Goal: Transaction & Acquisition: Subscribe to service/newsletter

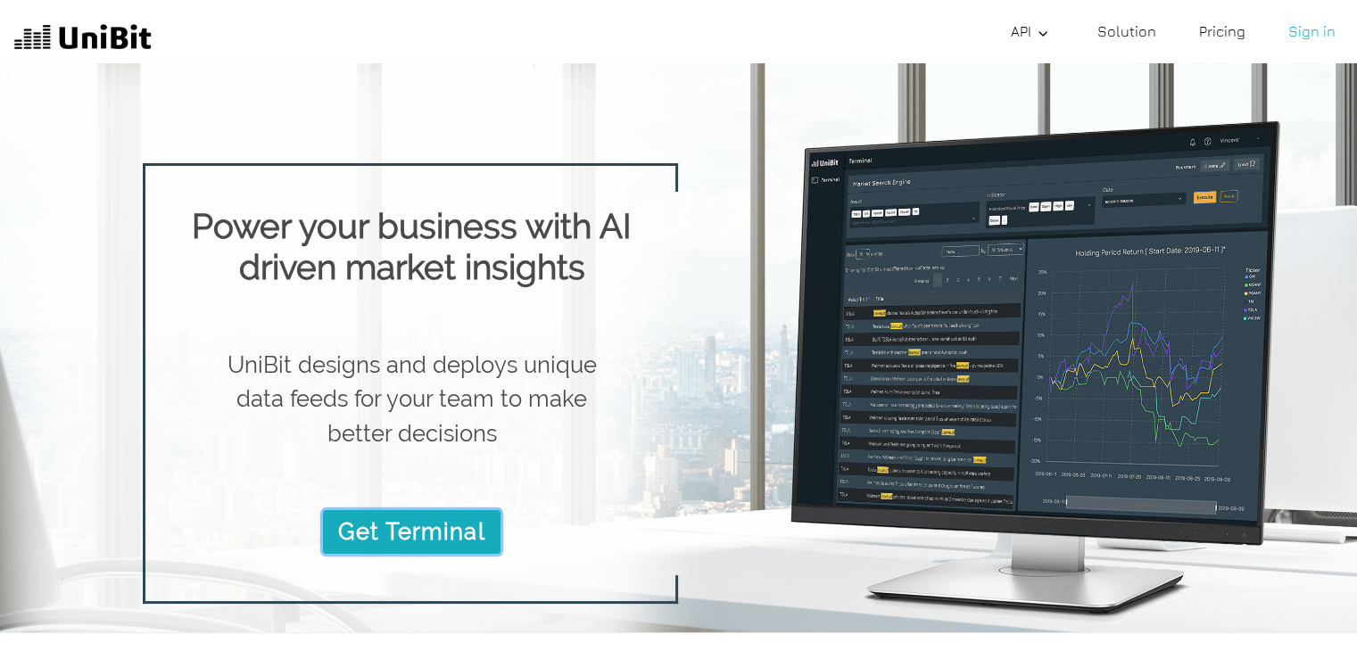
click at [415, 532] on link "Get Terminal" at bounding box center [411, 531] width 177 height 43
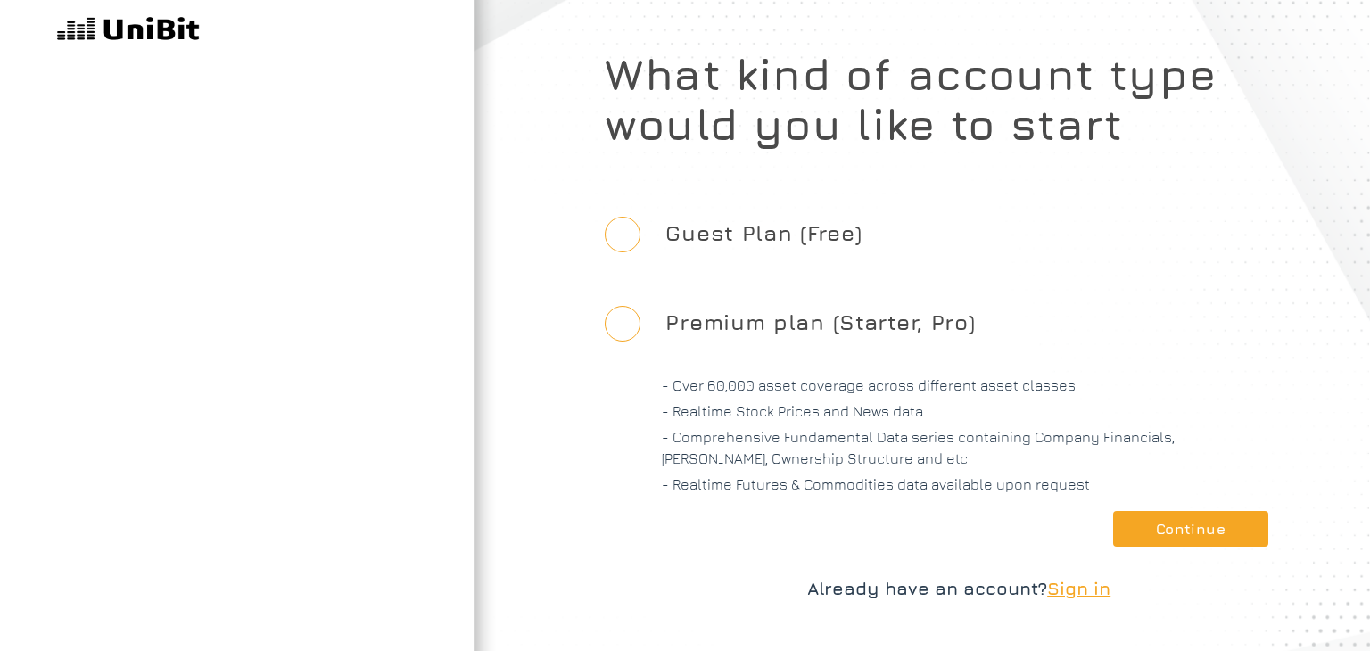
click at [617, 252] on input "Guest Plan (Free)" at bounding box center [623, 235] width 36 height 36
radio input "true"
click at [1213, 532] on button "Continue" at bounding box center [1190, 529] width 155 height 36
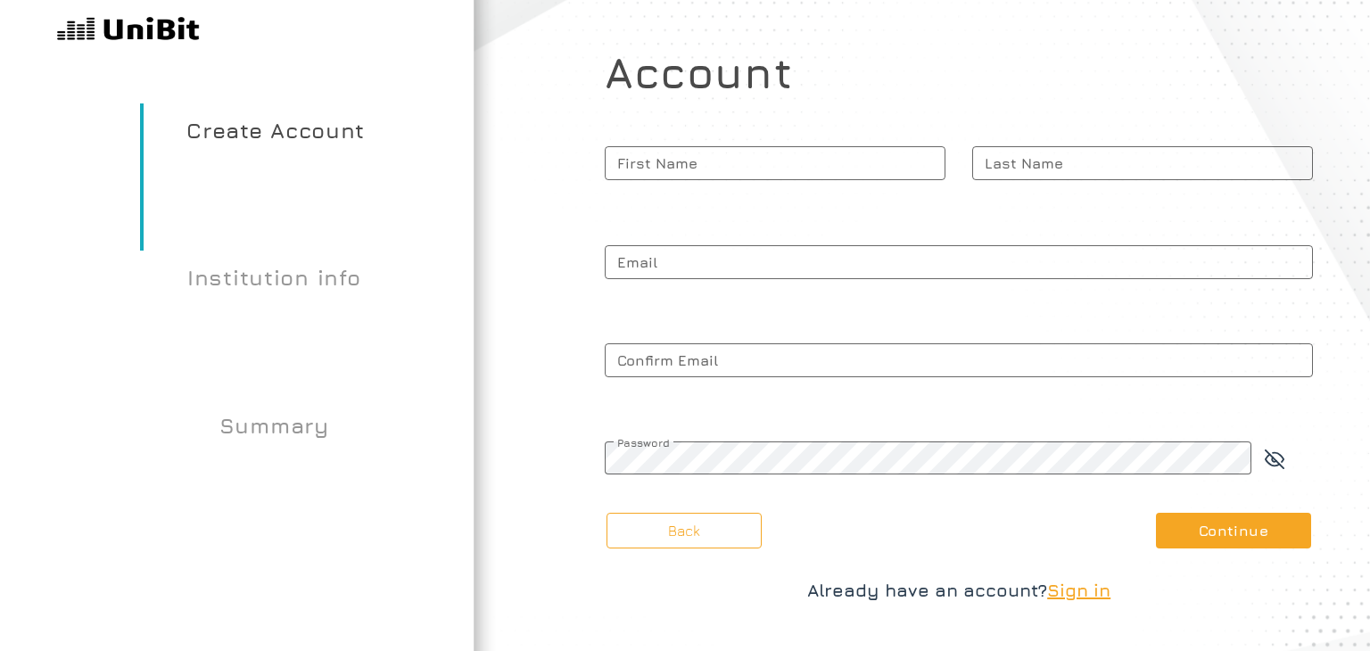
click at [132, 29] on img at bounding box center [128, 30] width 143 height 32
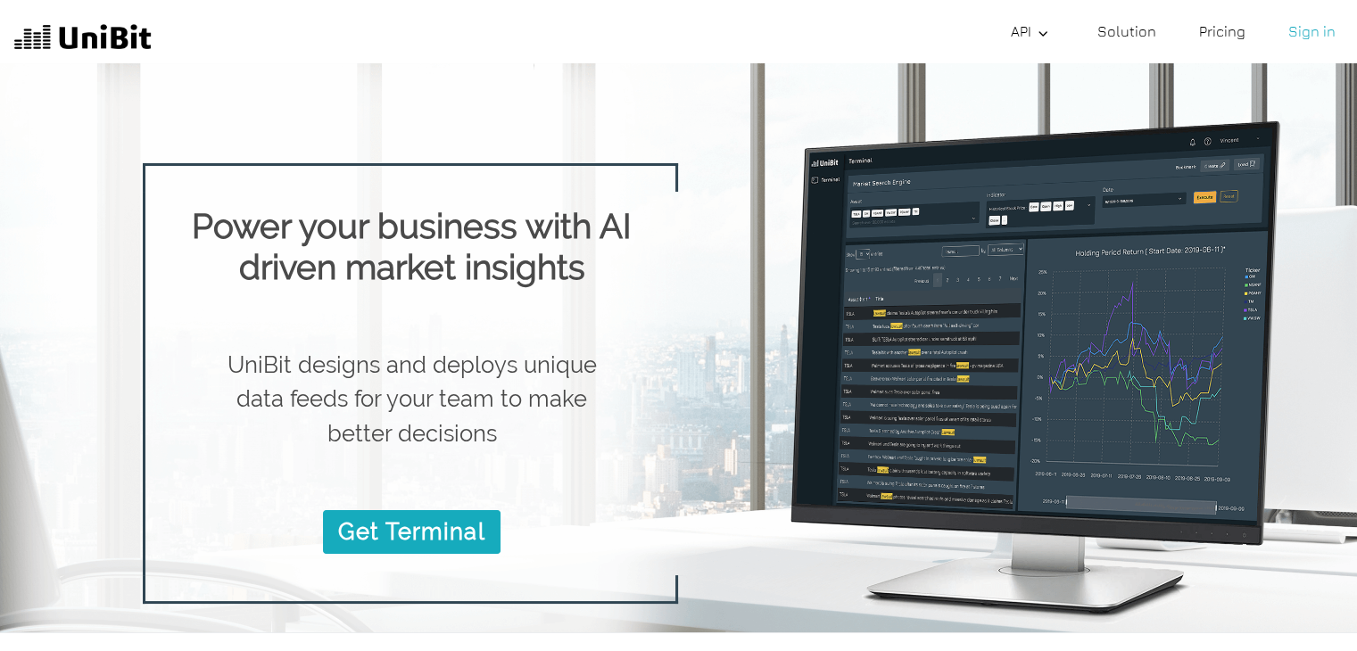
drag, startPoint x: 203, startPoint y: 34, endPoint x: 45, endPoint y: 58, distance: 160.6
drag, startPoint x: 45, startPoint y: 58, endPoint x: 606, endPoint y: 49, distance: 561.1
click at [607, 47] on div "API API Documentation API API Documentation Solution Solution Pricing Pricing S…" at bounding box center [747, 31] width 1191 height 36
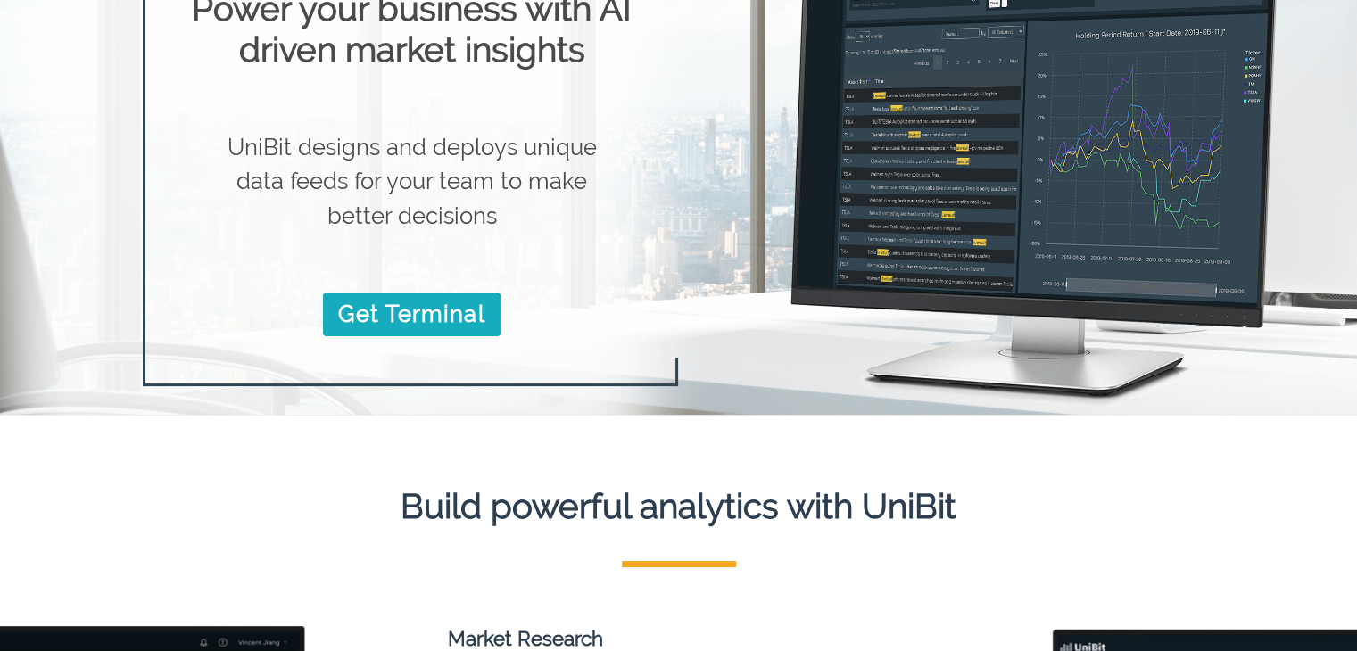
scroll to position [535, 0]
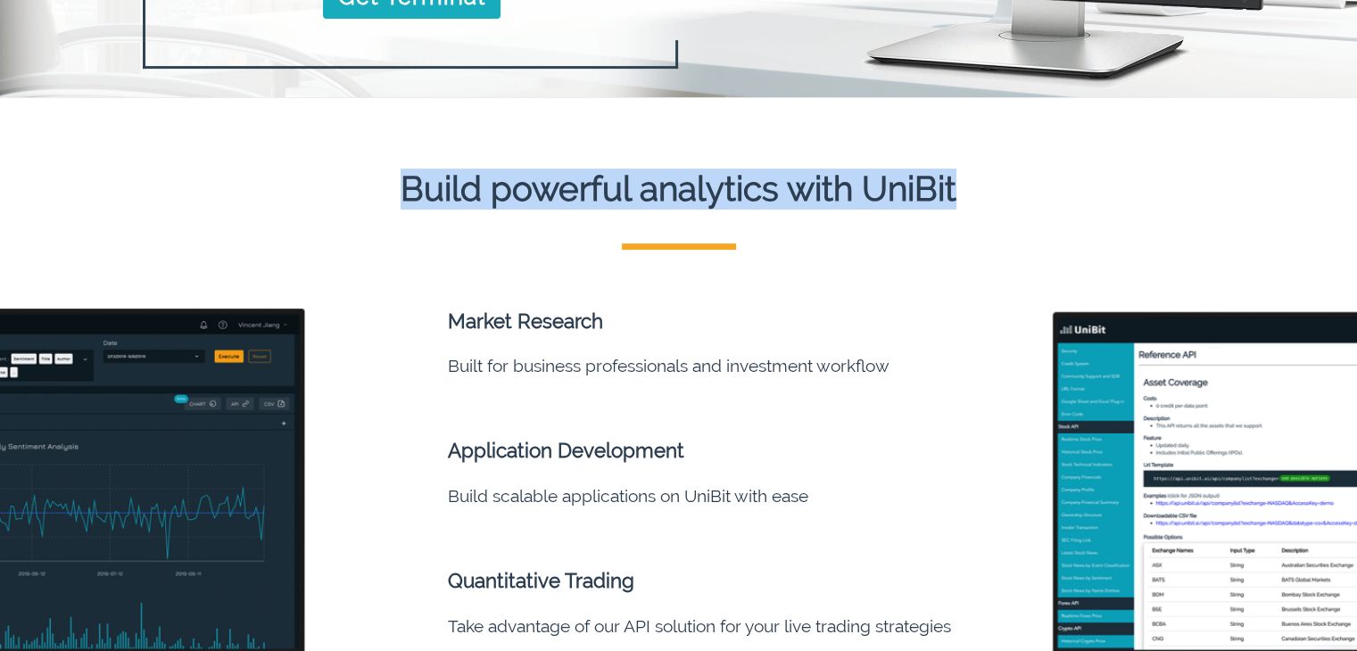
drag, startPoint x: 407, startPoint y: 194, endPoint x: 631, endPoint y: 210, distance: 225.4
click at [631, 210] on div "Build powerful analytics with UniBit Market Research Built for business profess…" at bounding box center [678, 433] width 1357 height 672
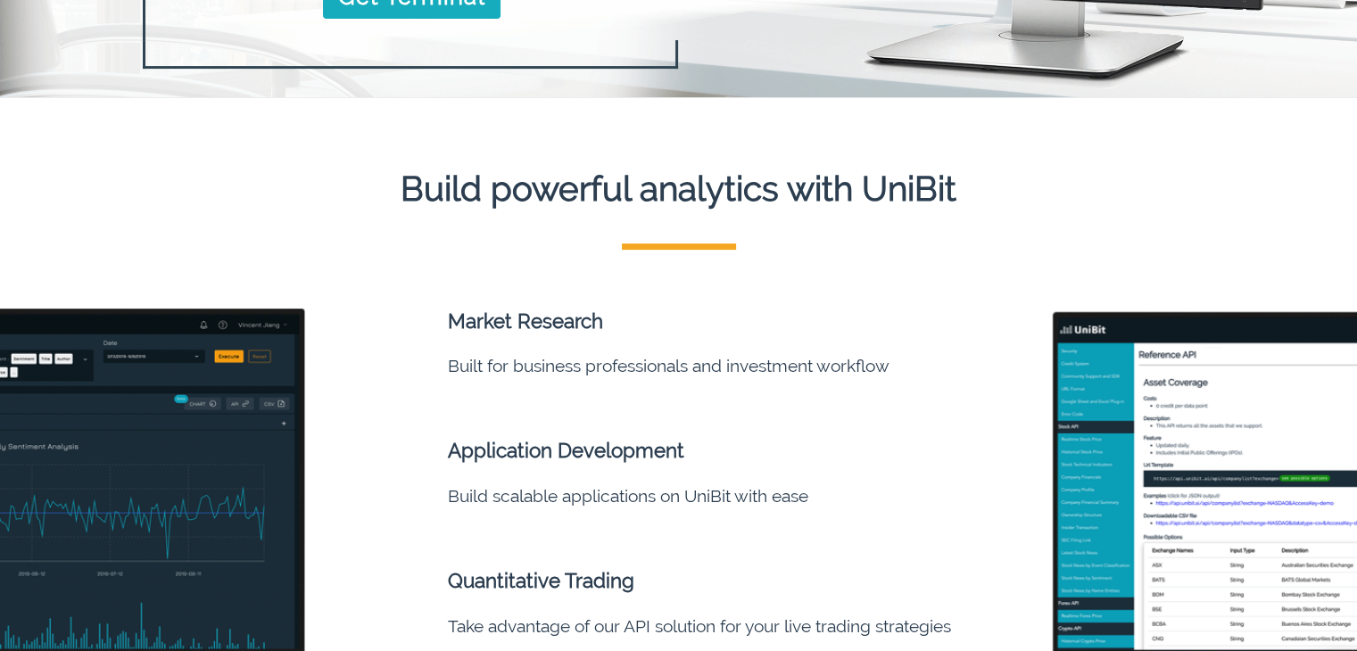
drag, startPoint x: 914, startPoint y: 259, endPoint x: 895, endPoint y: 247, distance: 22.8
click at [916, 259] on li "Market Research" at bounding box center [711, 301] width 527 height 102
drag, startPoint x: 858, startPoint y: 194, endPoint x: 1114, endPoint y: 184, distance: 256.2
click at [1114, 184] on h1 "Build powerful analytics with UniBit" at bounding box center [678, 153] width 1357 height 112
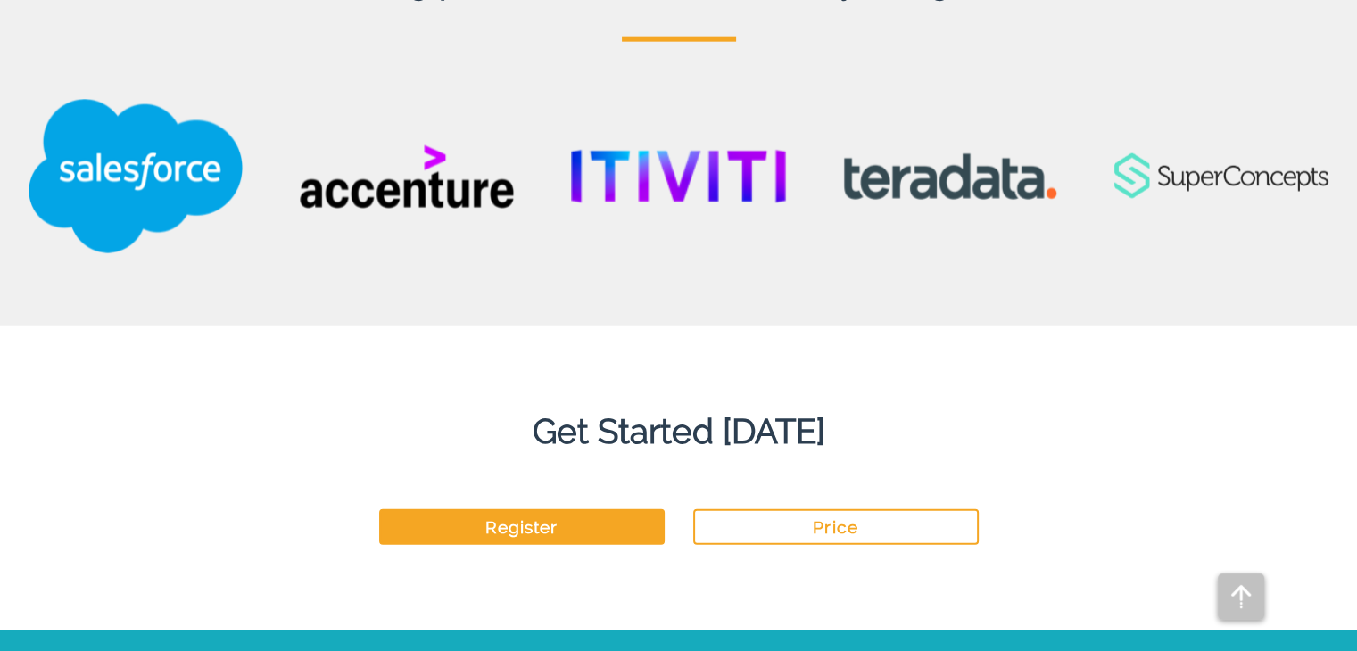
scroll to position [4638, 0]
